Goal: Information Seeking & Learning: Learn about a topic

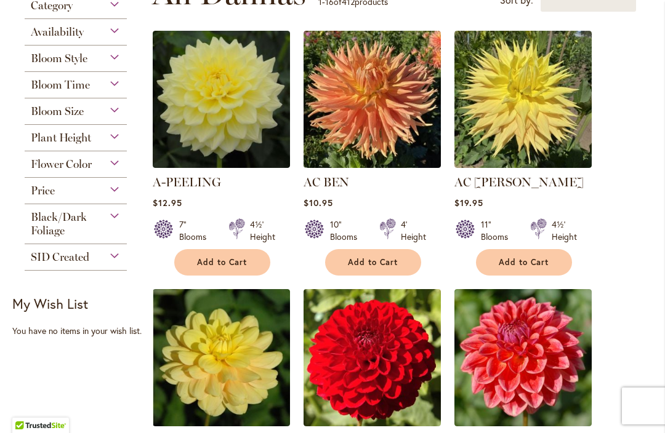
scroll to position [338, 0]
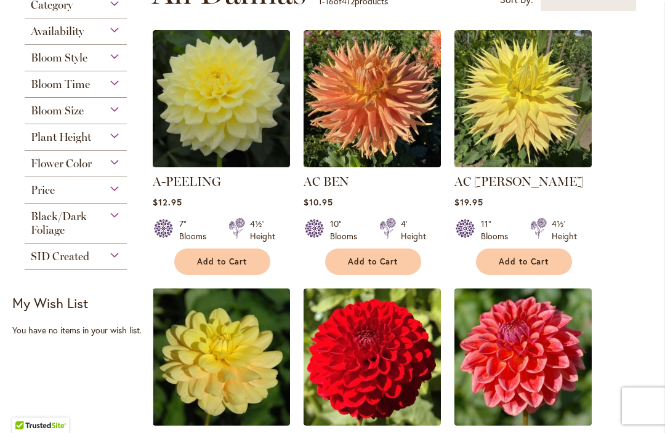
click at [115, 87] on div "Bloom Time" at bounding box center [76, 81] width 102 height 20
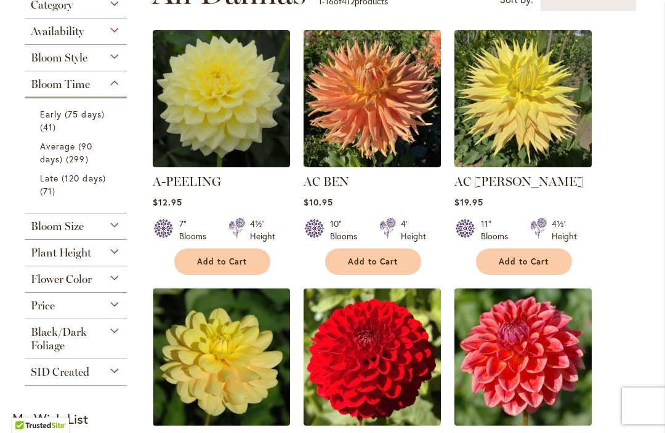
click at [126, 86] on div "Bloom Time" at bounding box center [76, 81] width 102 height 20
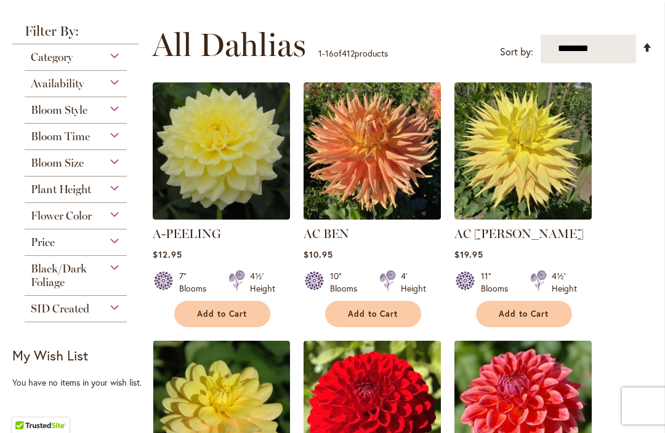
scroll to position [284, 0]
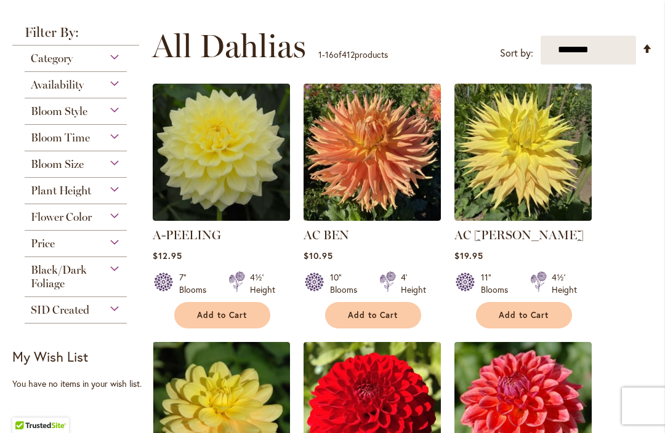
click at [114, 144] on div "Bloom Time" at bounding box center [76, 135] width 102 height 20
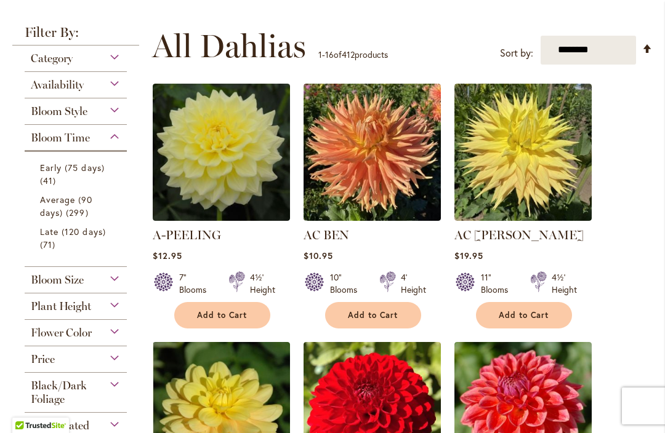
click at [47, 174] on span "Early (75 days)" at bounding box center [72, 168] width 65 height 12
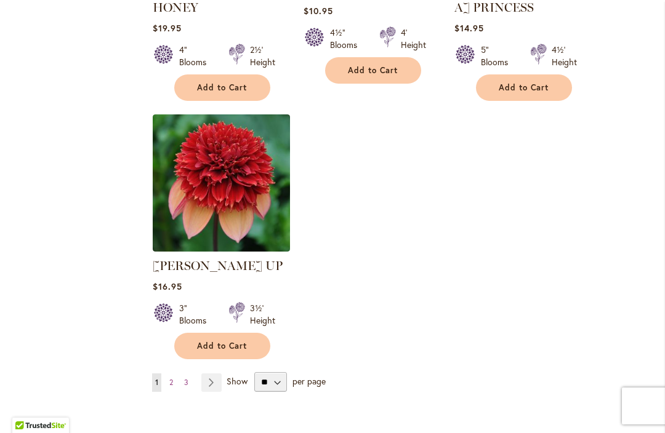
scroll to position [1542, 0]
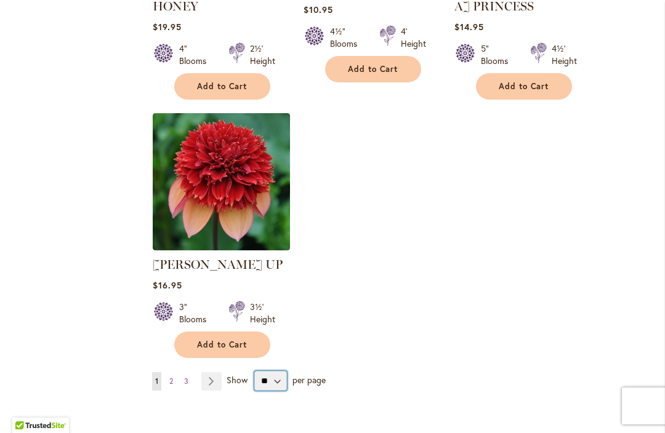
click at [281, 371] on select "** ** ** **" at bounding box center [270, 381] width 33 height 20
select select "**"
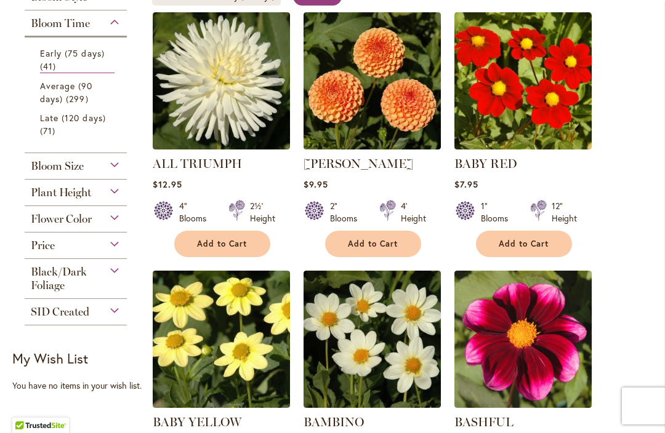
scroll to position [309, 0]
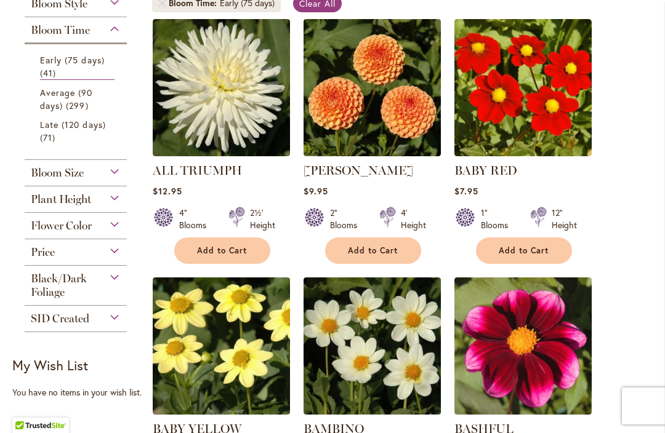
click at [49, 100] on span "Average (90 days)" at bounding box center [66, 99] width 53 height 25
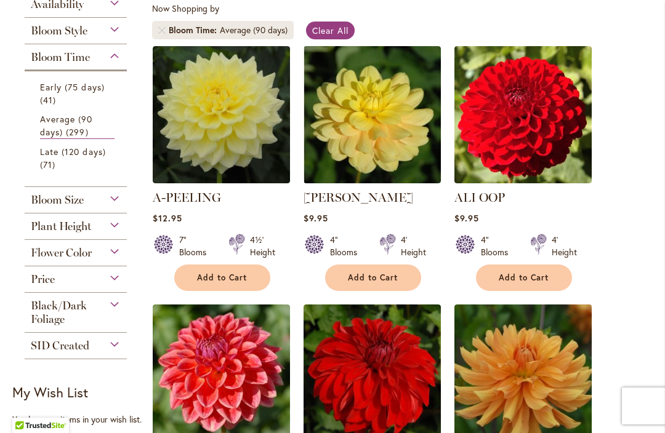
scroll to position [286, 0]
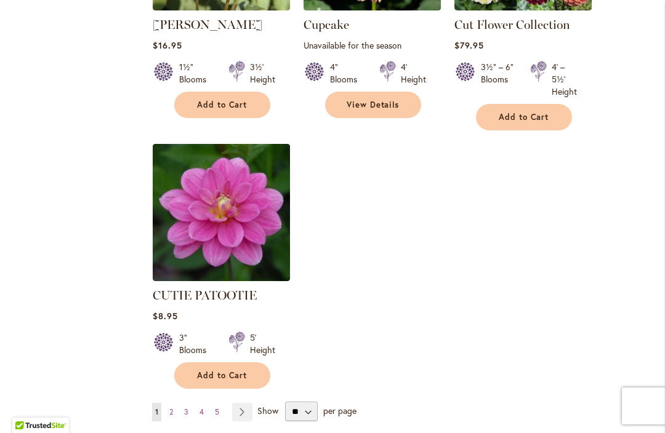
scroll to position [5747, 0]
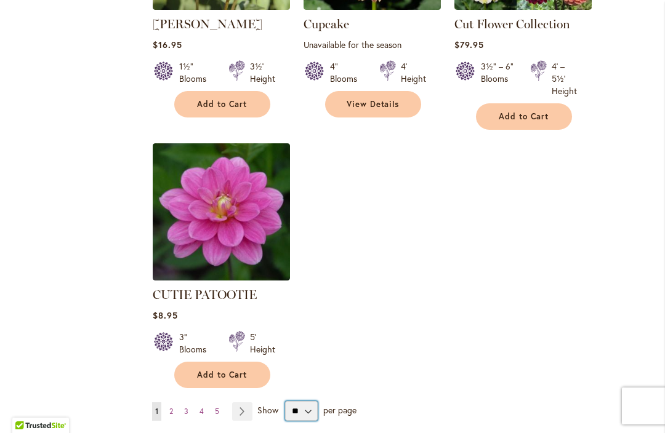
click at [316, 401] on select "** ** ** **" at bounding box center [301, 411] width 33 height 20
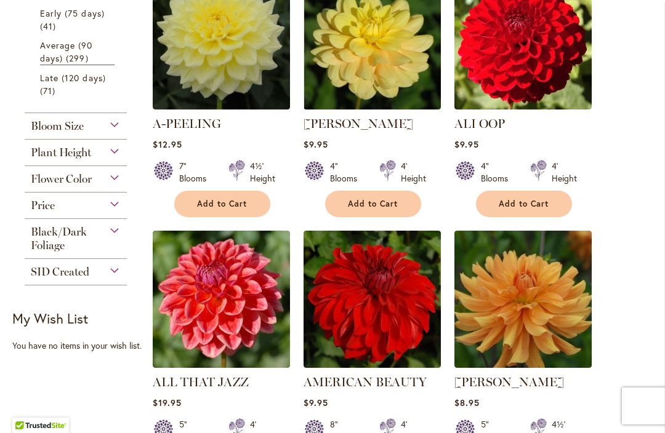
scroll to position [360, 0]
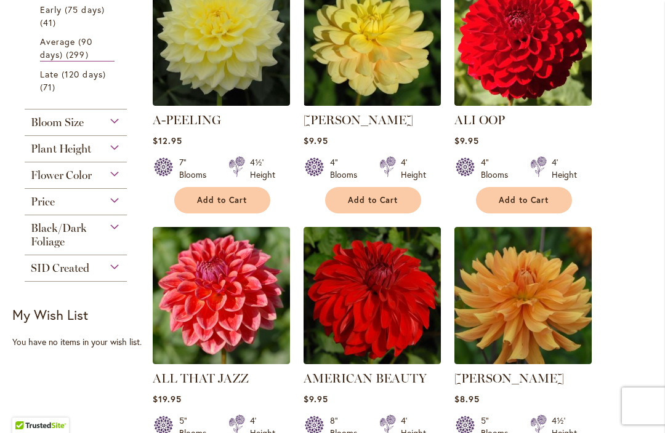
click at [111, 118] on div "Bloom Size" at bounding box center [76, 120] width 102 height 20
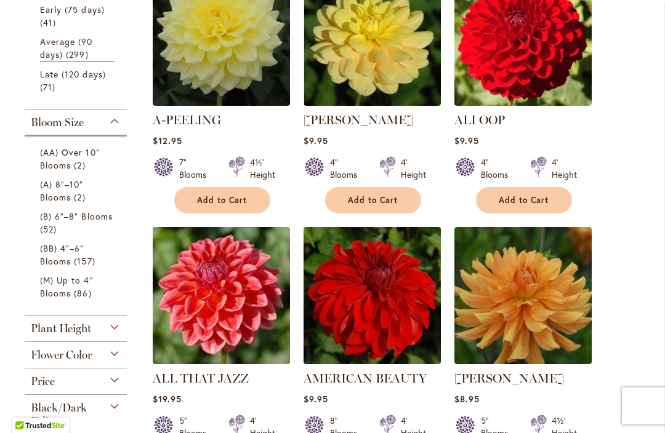
click at [54, 166] on span "(AA) Over 10" Blooms" at bounding box center [70, 159] width 60 height 25
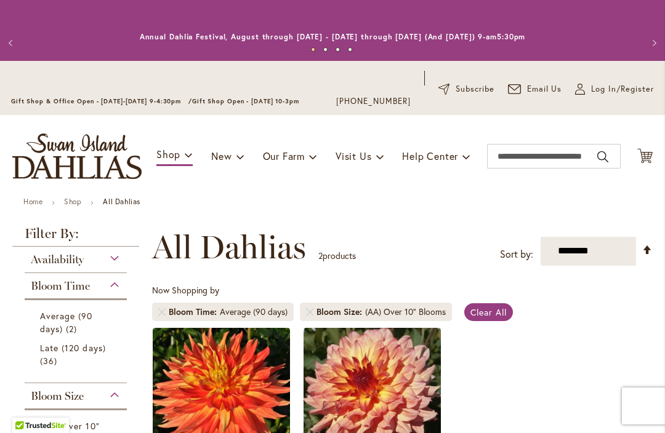
scroll to position [254, 0]
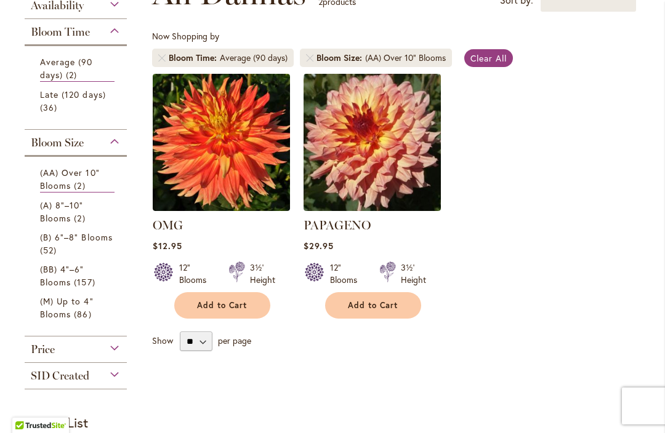
click at [50, 211] on span "(A) 8"–10" Blooms" at bounding box center [62, 211] width 44 height 25
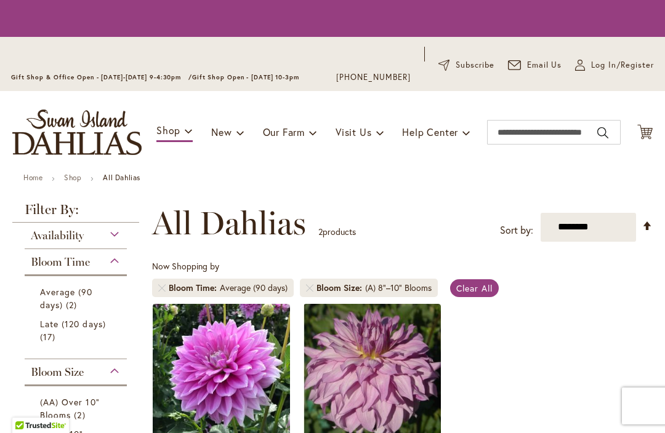
scroll to position [254, 0]
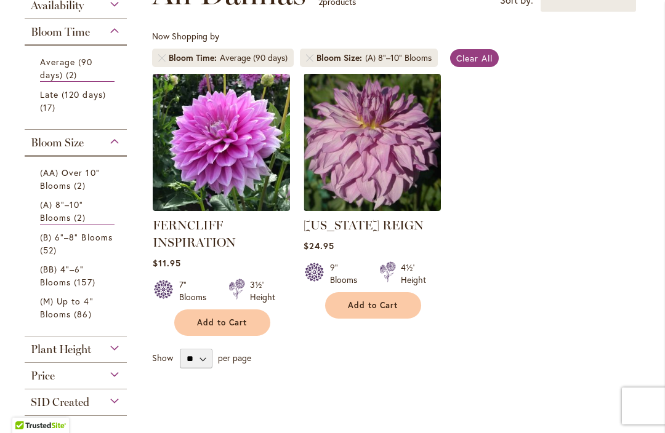
click at [55, 243] on span "(B) 6"–8" Blooms" at bounding box center [76, 237] width 73 height 12
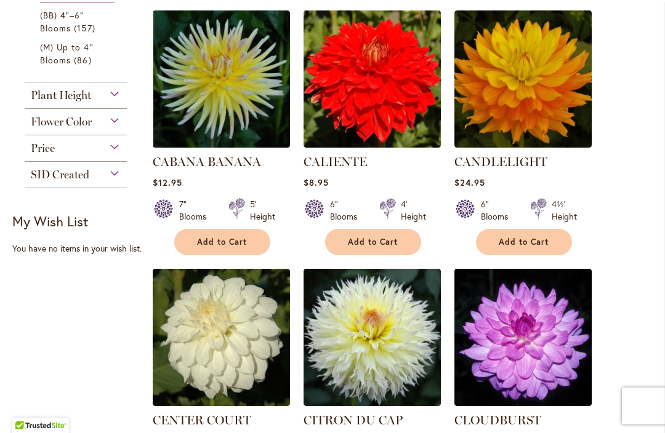
scroll to position [598, 0]
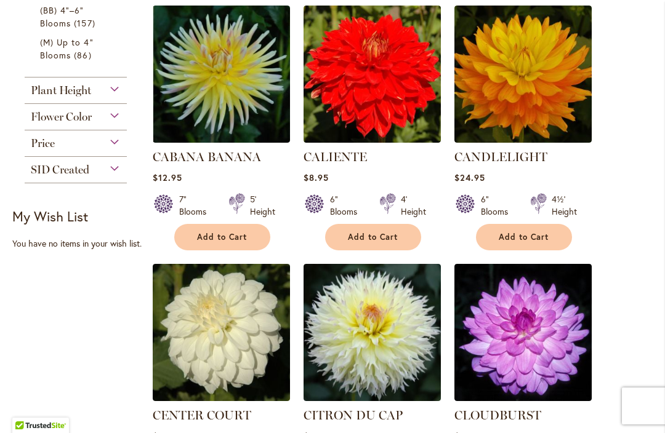
click at [36, 93] on span "Plant Height" at bounding box center [61, 91] width 60 height 14
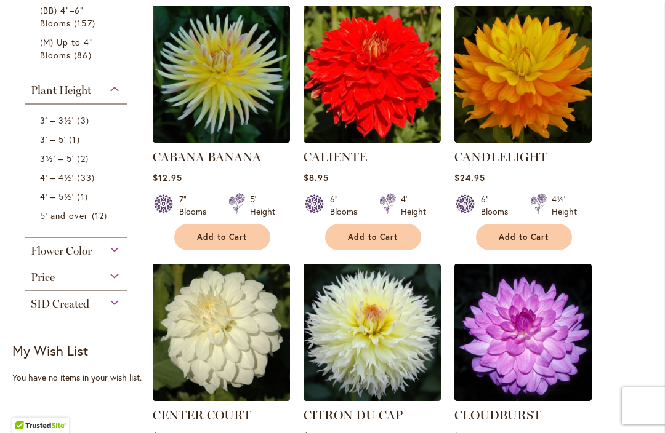
click at [34, 253] on span "Flower Color" at bounding box center [61, 251] width 61 height 14
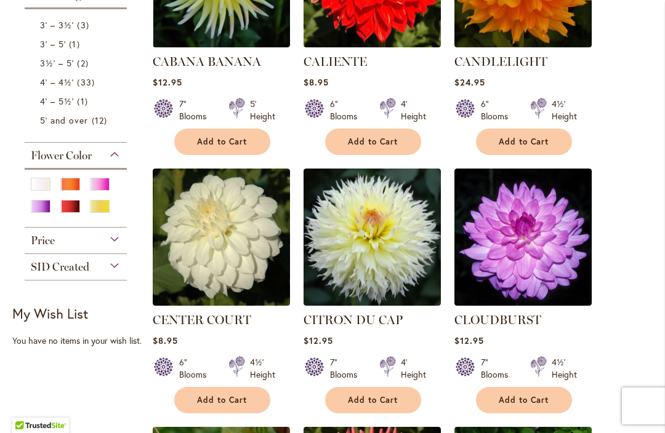
scroll to position [710, 0]
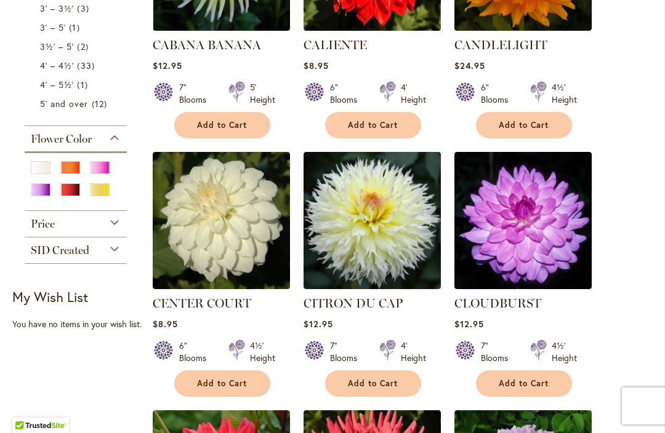
click at [38, 230] on span "Price" at bounding box center [43, 224] width 24 height 14
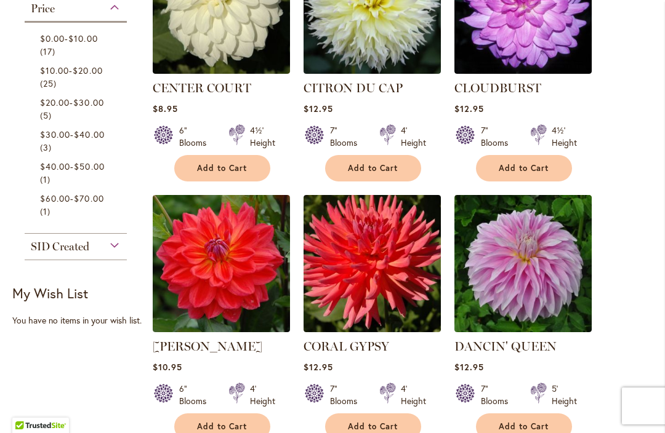
click at [39, 251] on span "SID Created" at bounding box center [60, 247] width 58 height 14
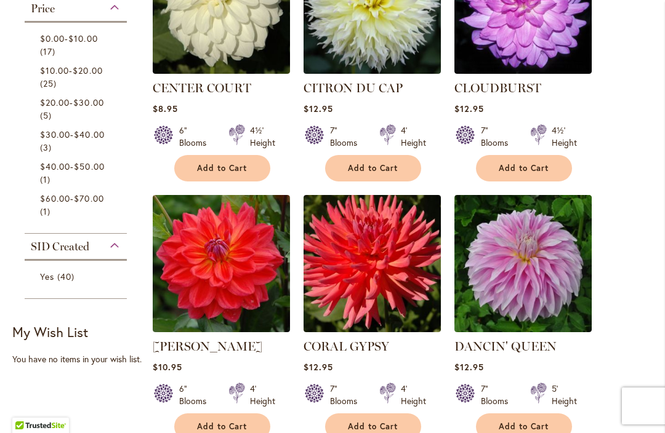
click at [32, 250] on span "SID Created" at bounding box center [60, 247] width 58 height 14
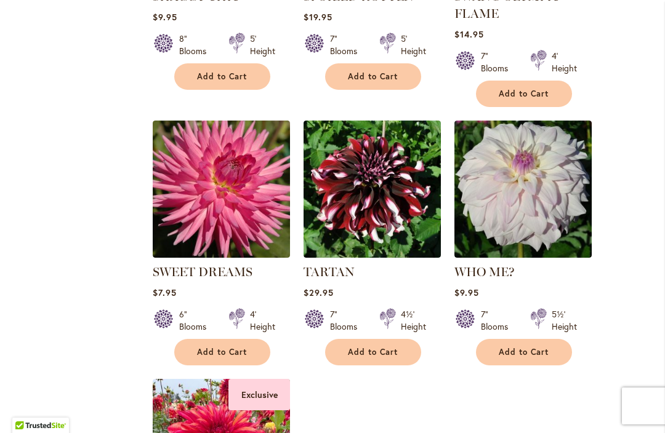
scroll to position [4521, 0]
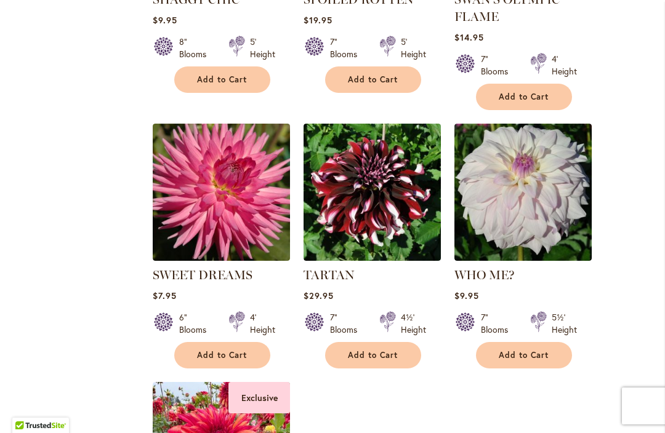
click at [532, 140] on img at bounding box center [522, 192] width 137 height 137
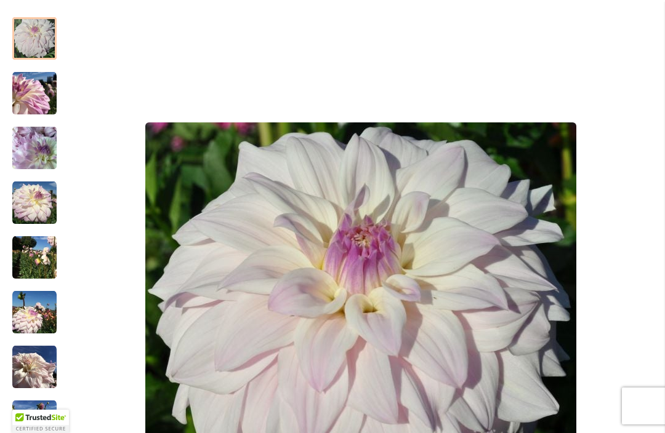
scroll to position [224, 0]
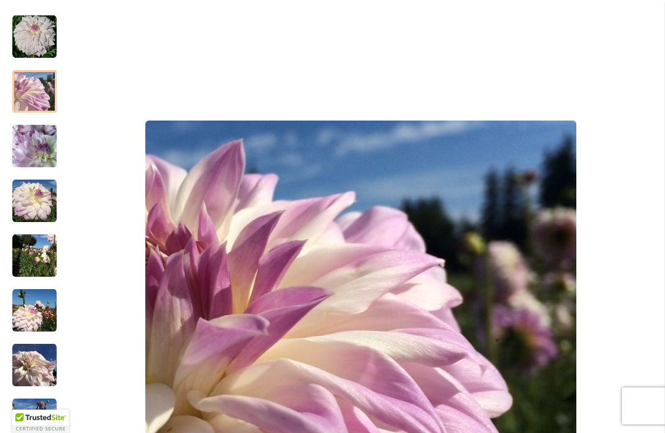
click at [23, 91] on img "Who Me?" at bounding box center [34, 92] width 44 height 44
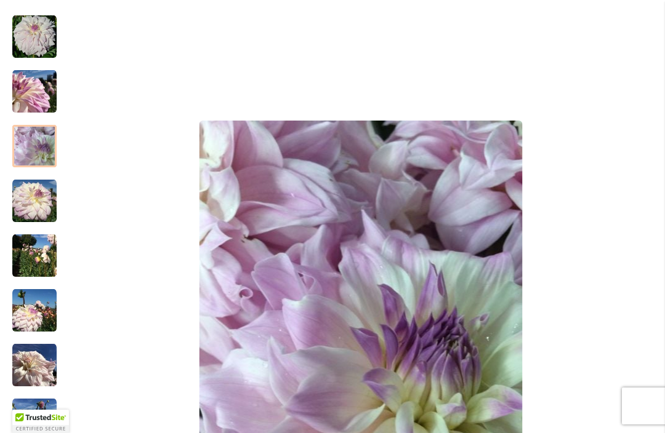
click at [26, 147] on img "Who Me?" at bounding box center [34, 146] width 44 height 59
click at [24, 177] on div "Who Me?" at bounding box center [40, 194] width 57 height 55
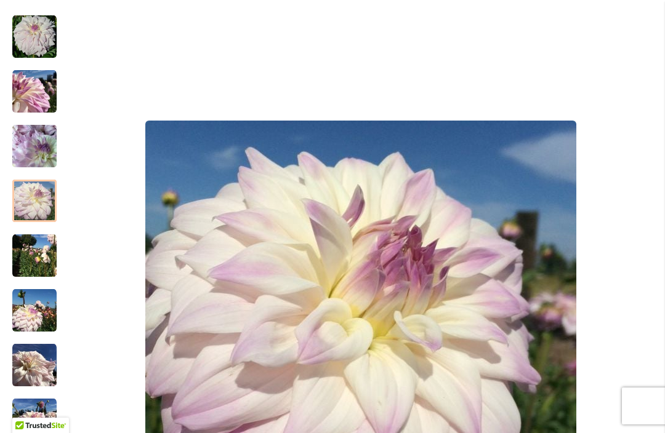
click at [36, 259] on img "Who Me?" at bounding box center [34, 256] width 44 height 44
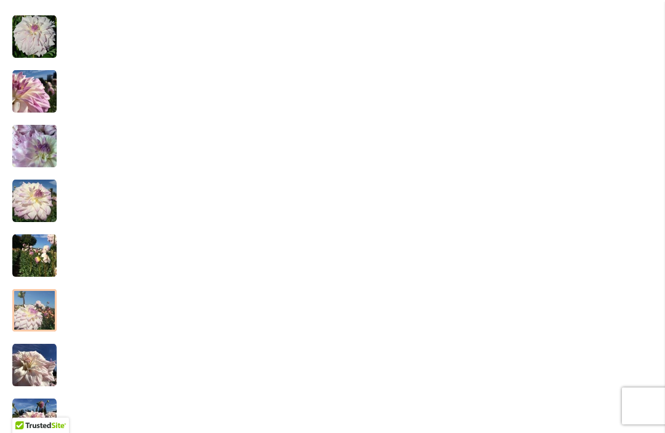
click at [27, 301] on div at bounding box center [34, 310] width 44 height 42
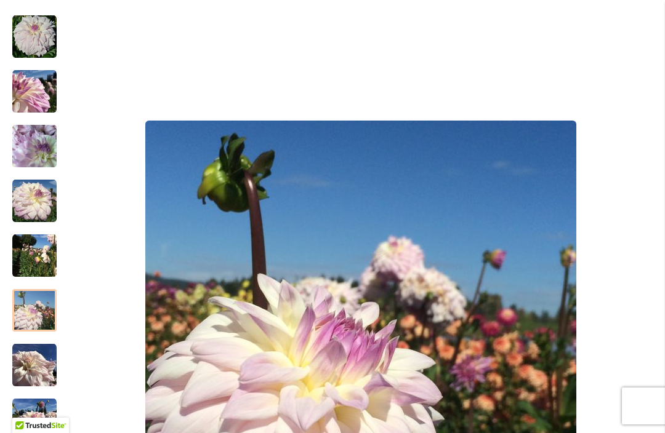
click at [23, 252] on img "Who Me?" at bounding box center [34, 256] width 44 height 44
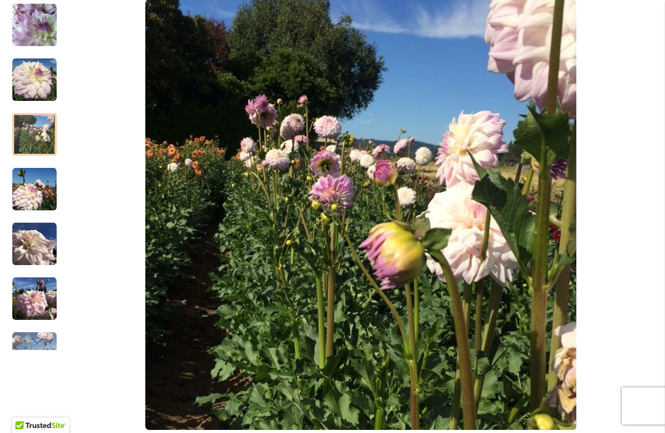
scroll to position [353, 0]
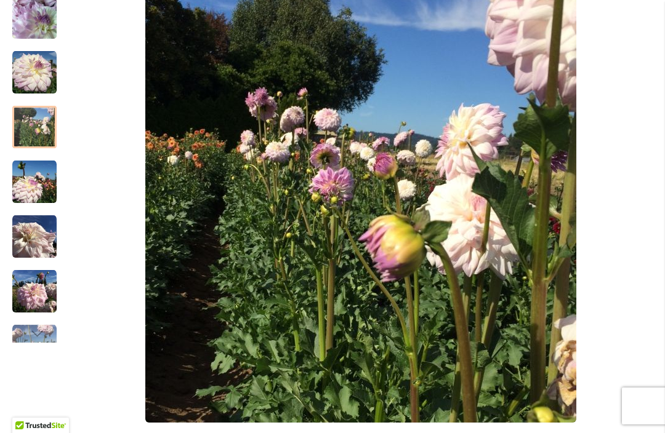
click at [28, 239] on img "Who Me?" at bounding box center [34, 237] width 44 height 44
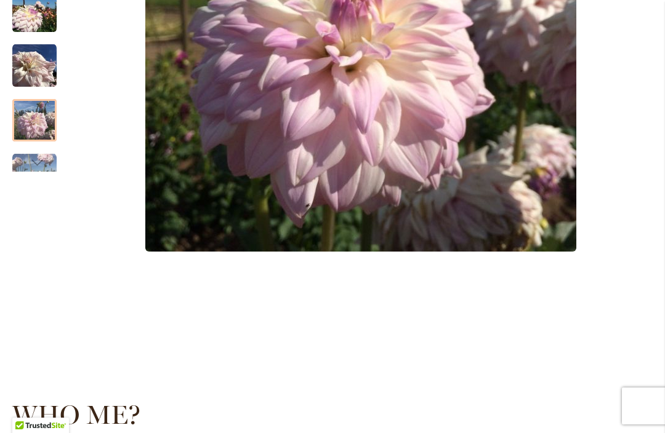
scroll to position [543, 0]
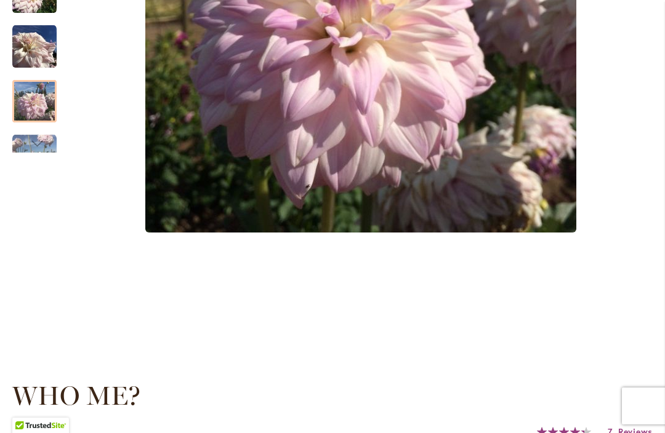
click at [33, 151] on div "Next" at bounding box center [34, 143] width 18 height 18
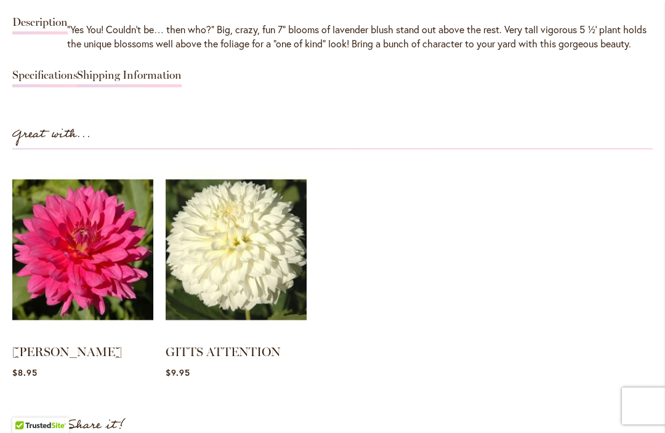
scroll to position [1140, 0]
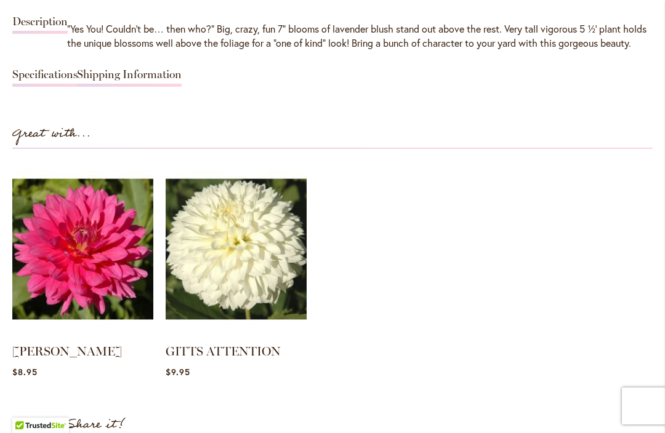
click at [30, 87] on link "Specifications" at bounding box center [44, 78] width 65 height 18
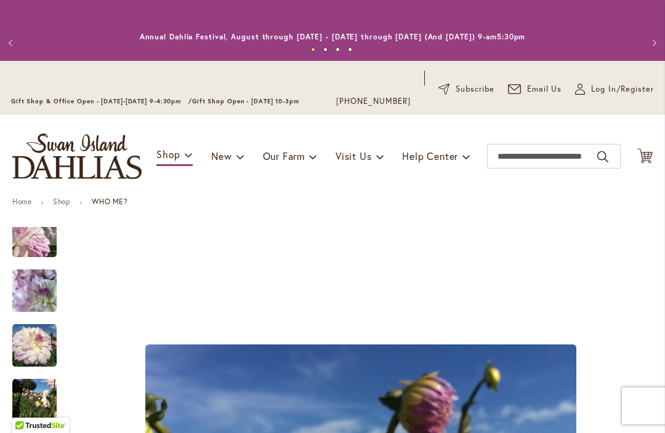
scroll to position [0, 0]
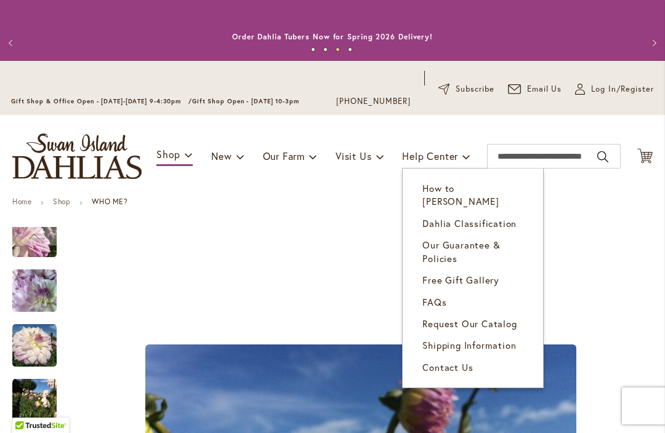
click at [499, 188] on span "How to [PERSON_NAME]" at bounding box center [460, 194] width 76 height 25
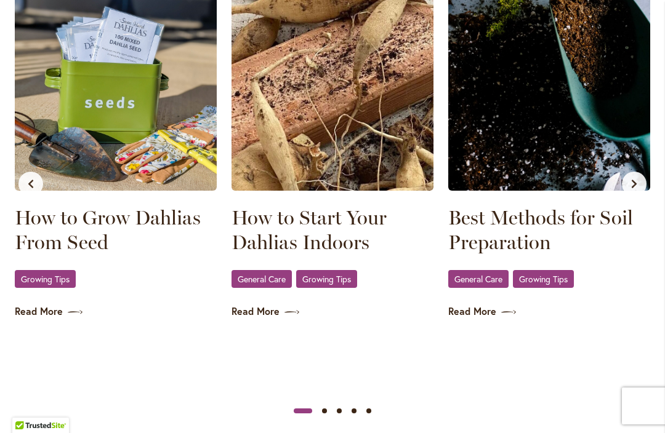
click at [330, 141] on img at bounding box center [332, 82] width 202 height 215
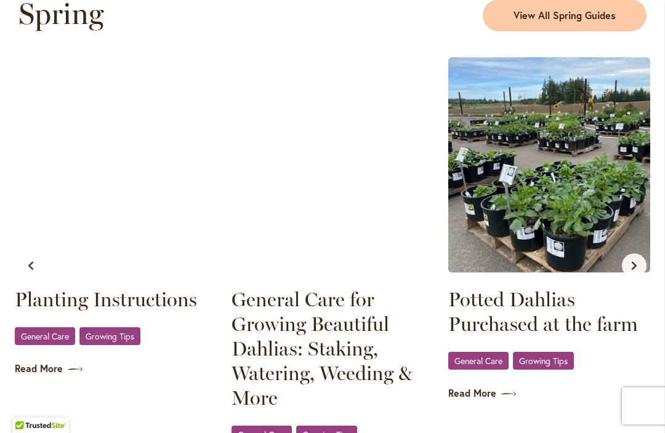
scroll to position [0, 867]
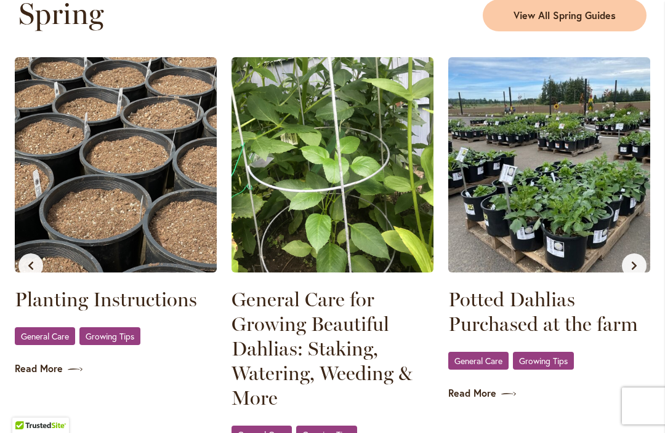
click at [548, 235] on img at bounding box center [549, 164] width 202 height 215
click at [523, 312] on link "Potted Dahlias Purchased at the farm" at bounding box center [549, 311] width 202 height 49
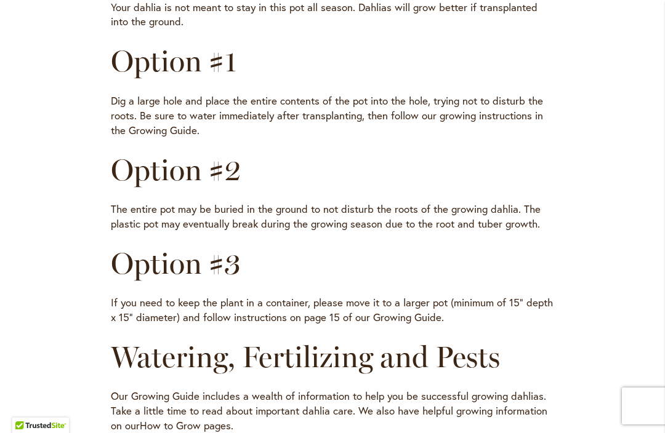
scroll to position [528, 0]
